Goal: Task Accomplishment & Management: Use online tool/utility

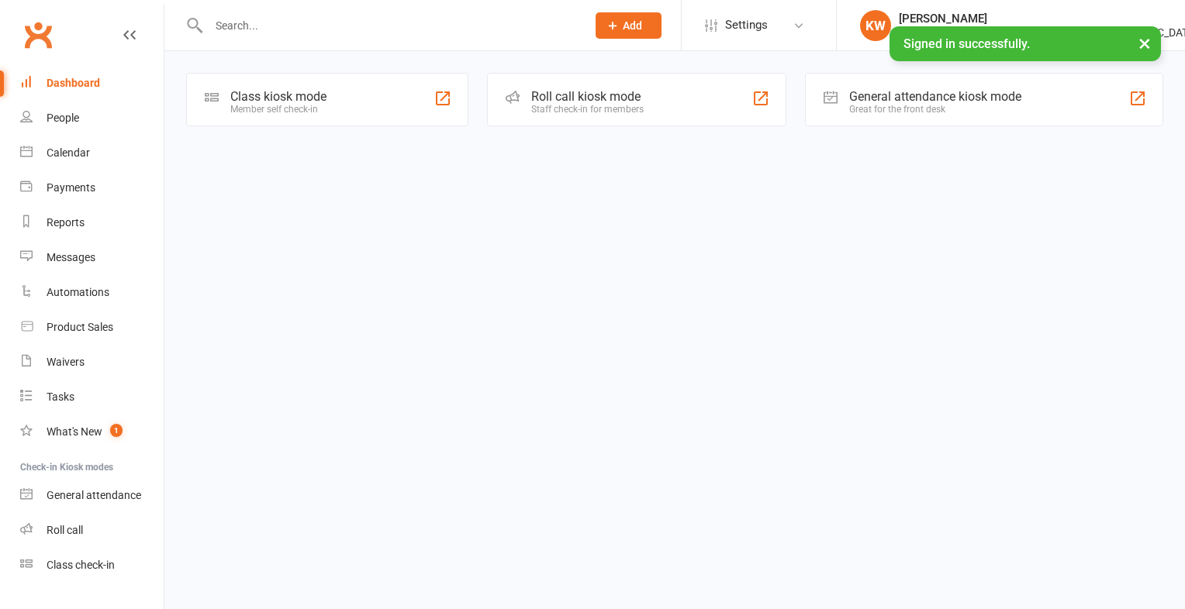
click at [226, 118] on div "Class kiosk mode Member self check-in" at bounding box center [327, 100] width 282 height 54
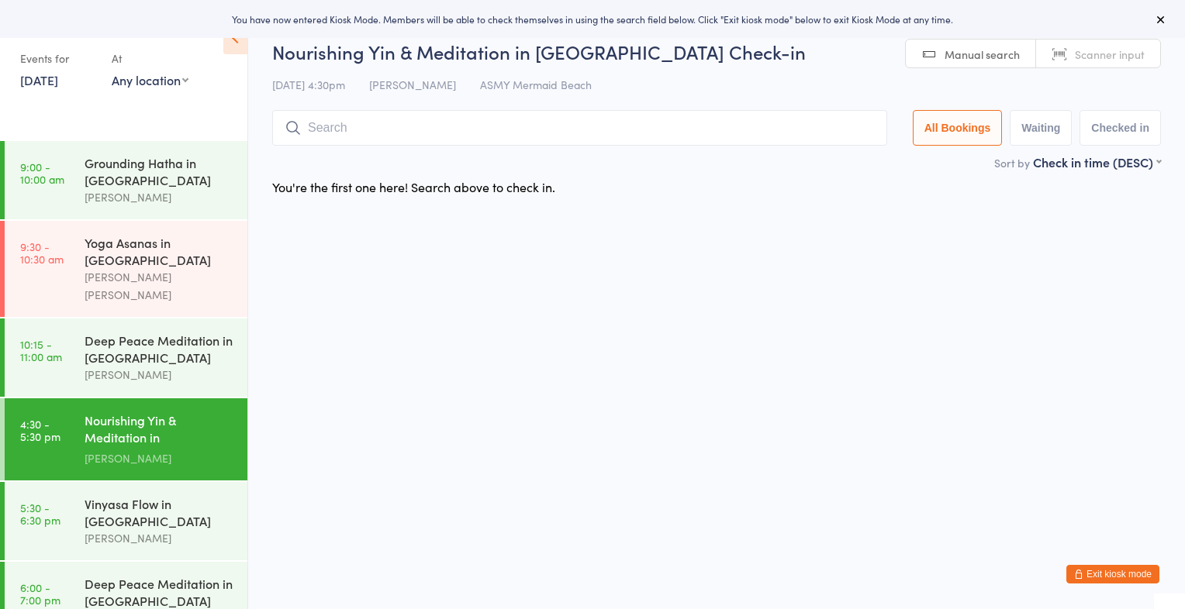
click at [943, 62] on link "Manual search" at bounding box center [971, 54] width 130 height 29
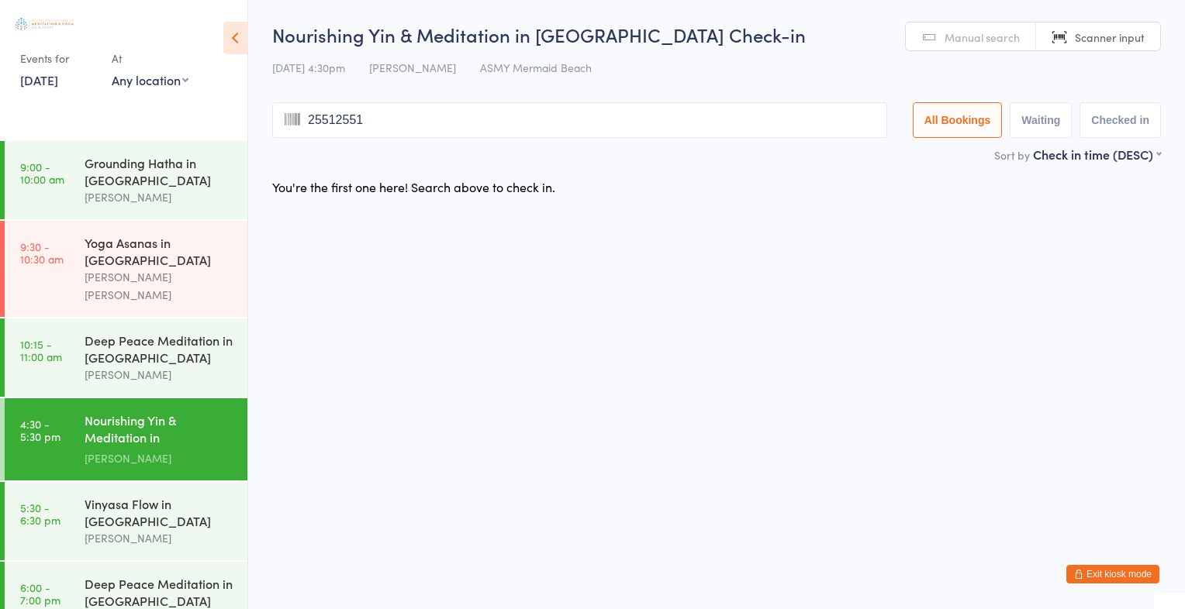
type input "25512551"
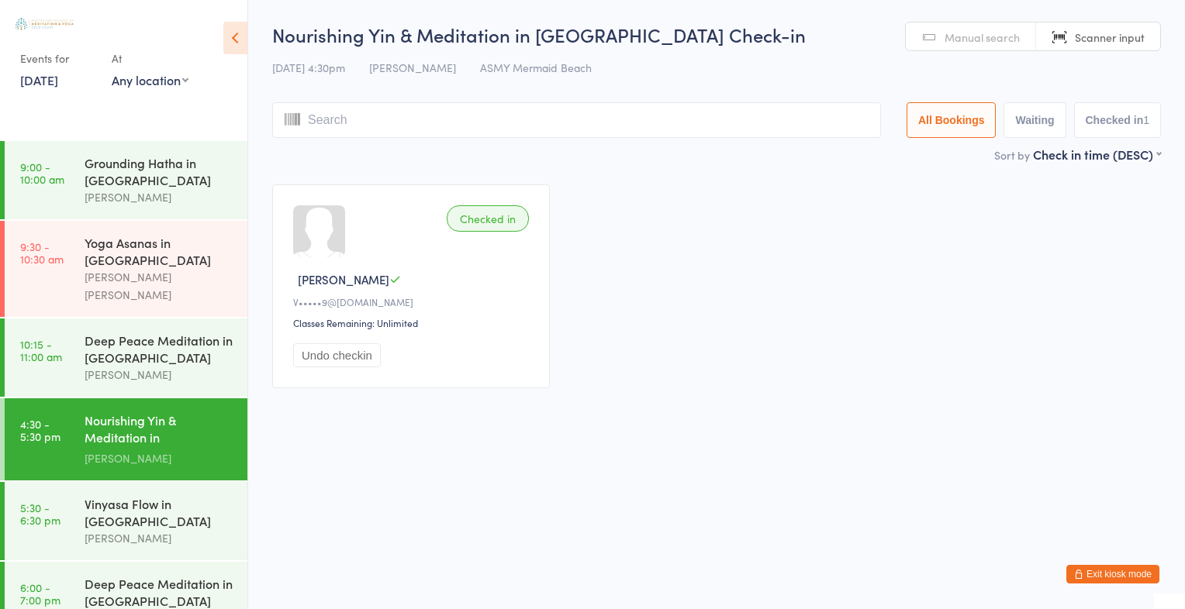
click at [913, 45] on link "Manual search" at bounding box center [971, 36] width 130 height 29
click at [704, 120] on input "search" at bounding box center [576, 120] width 609 height 36
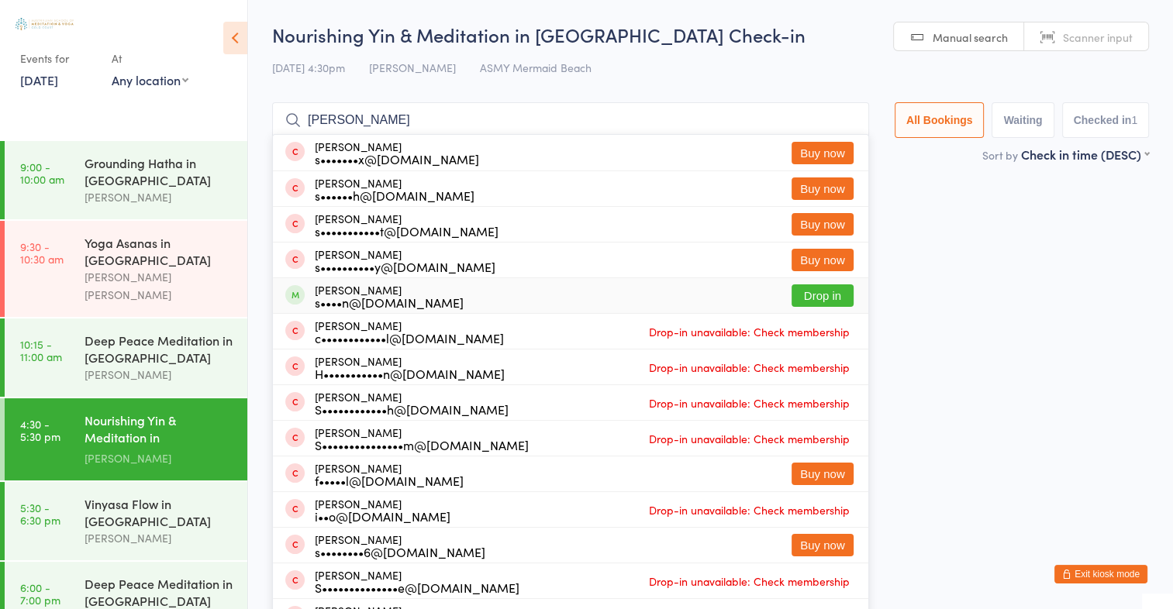
type input "[PERSON_NAME]"
click at [826, 293] on button "Drop in" at bounding box center [823, 296] width 62 height 22
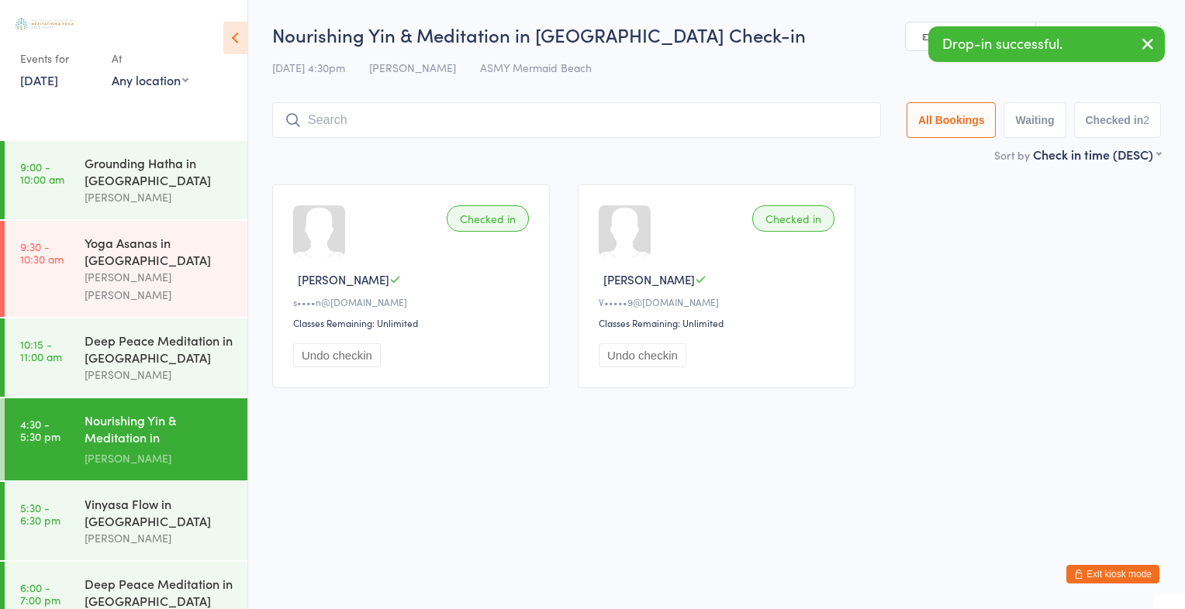
click at [910, 39] on link "Manual search" at bounding box center [971, 36] width 130 height 29
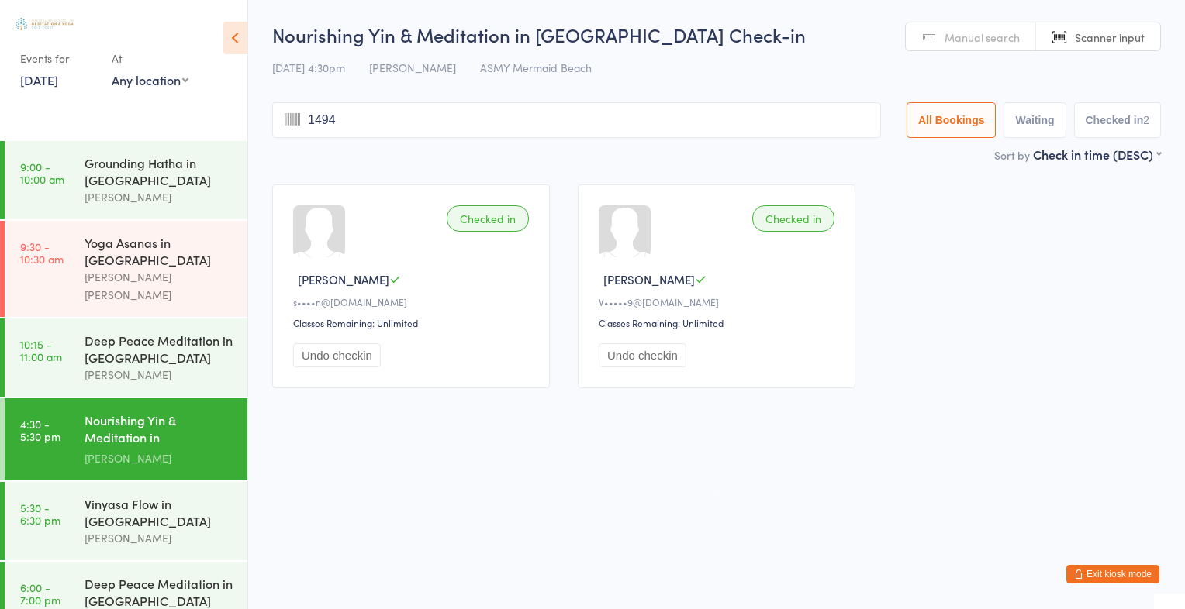
type input "1494"
click at [810, 121] on input "search" at bounding box center [576, 120] width 609 height 36
click at [944, 42] on link "Manual search" at bounding box center [971, 36] width 130 height 29
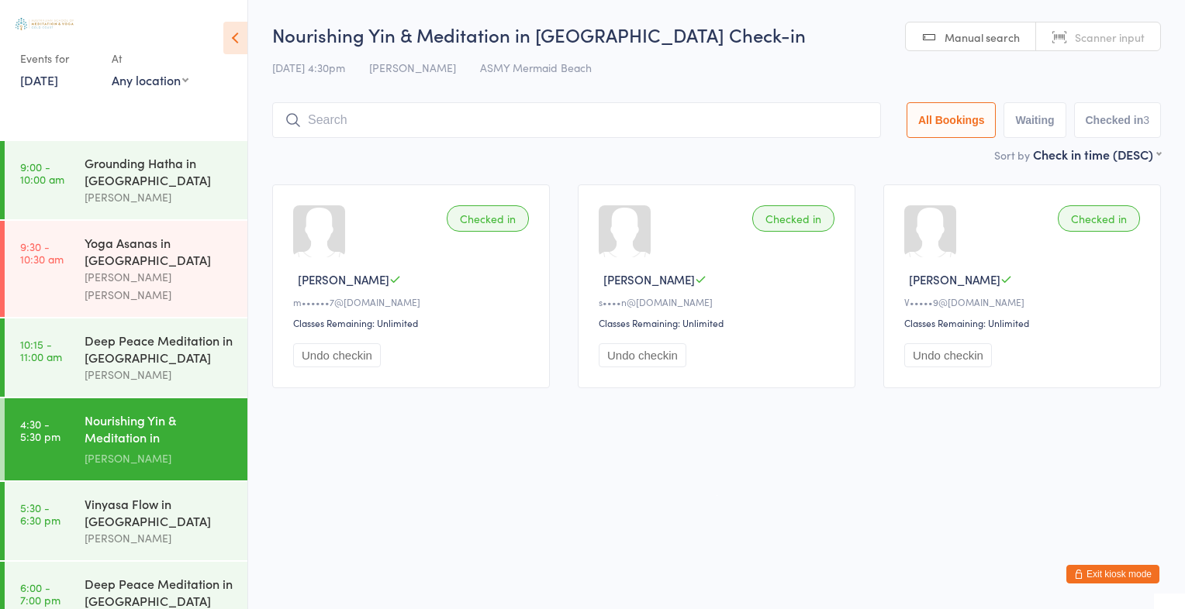
click at [616, 119] on input "search" at bounding box center [576, 120] width 609 height 36
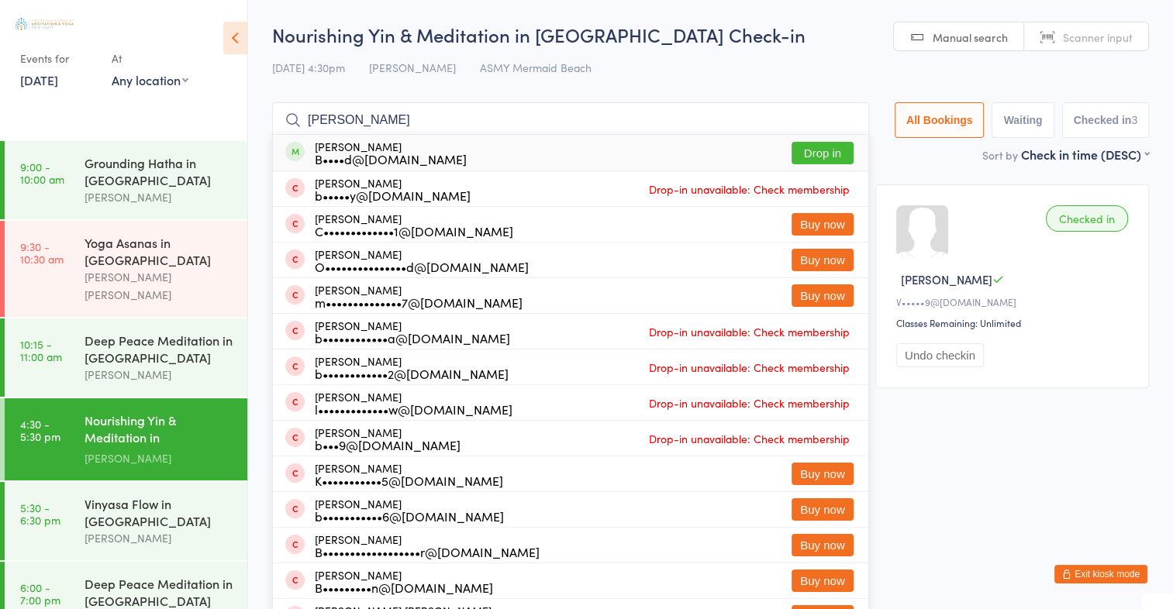
type input "[PERSON_NAME]"
click at [800, 155] on button "Drop in" at bounding box center [823, 153] width 62 height 22
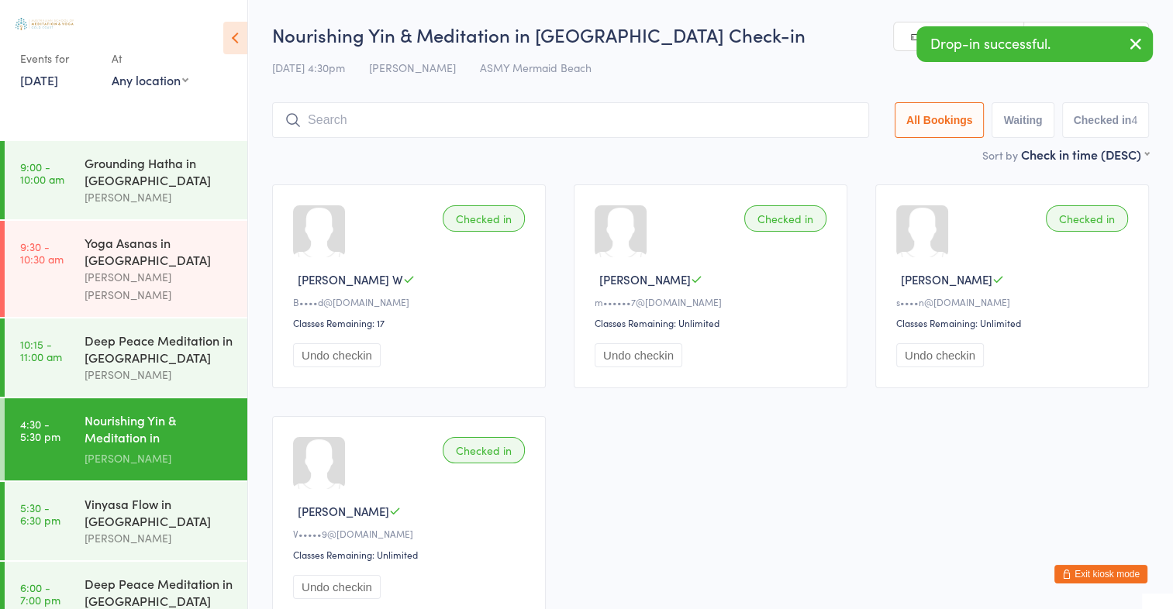
click at [906, 39] on link "Manual search" at bounding box center [959, 36] width 130 height 29
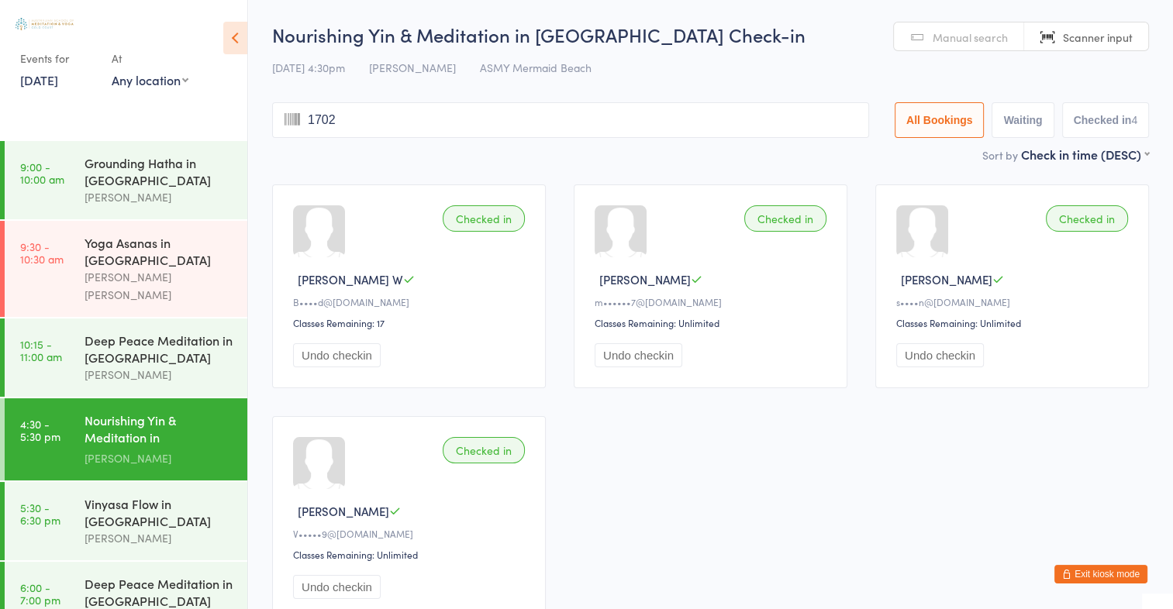
type input "1702"
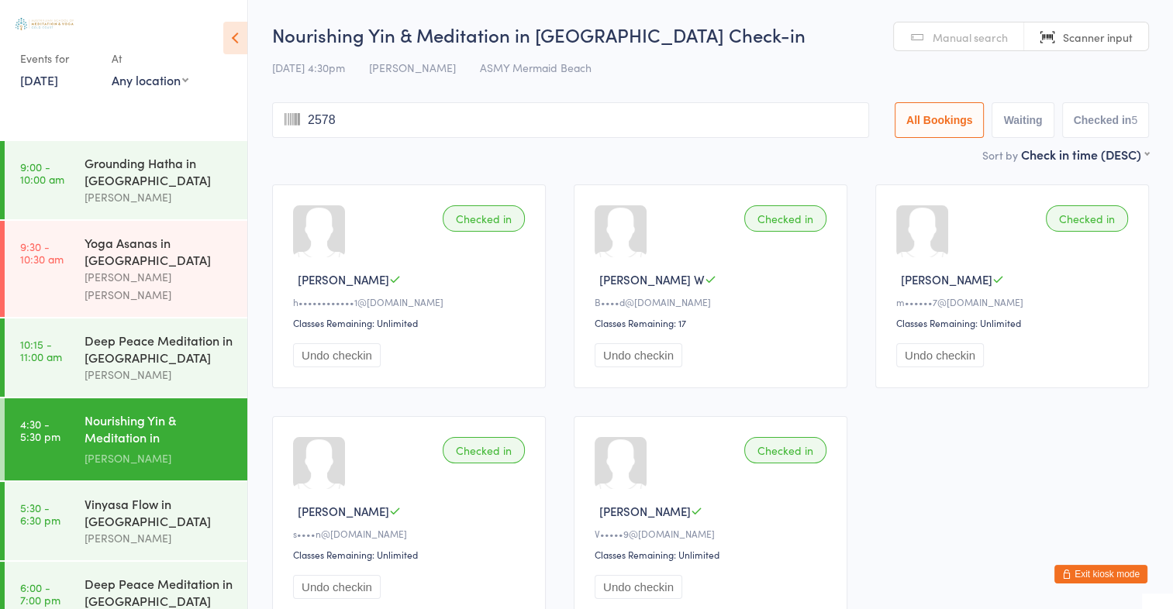
type input "2578"
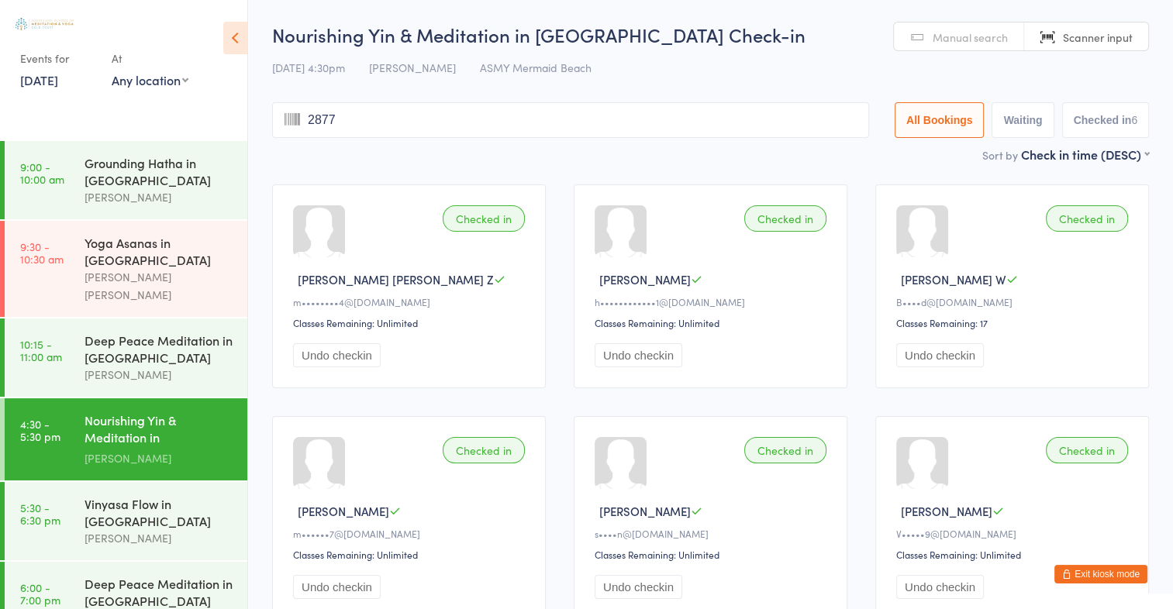
type input "2877"
